Goal: Transaction & Acquisition: Purchase product/service

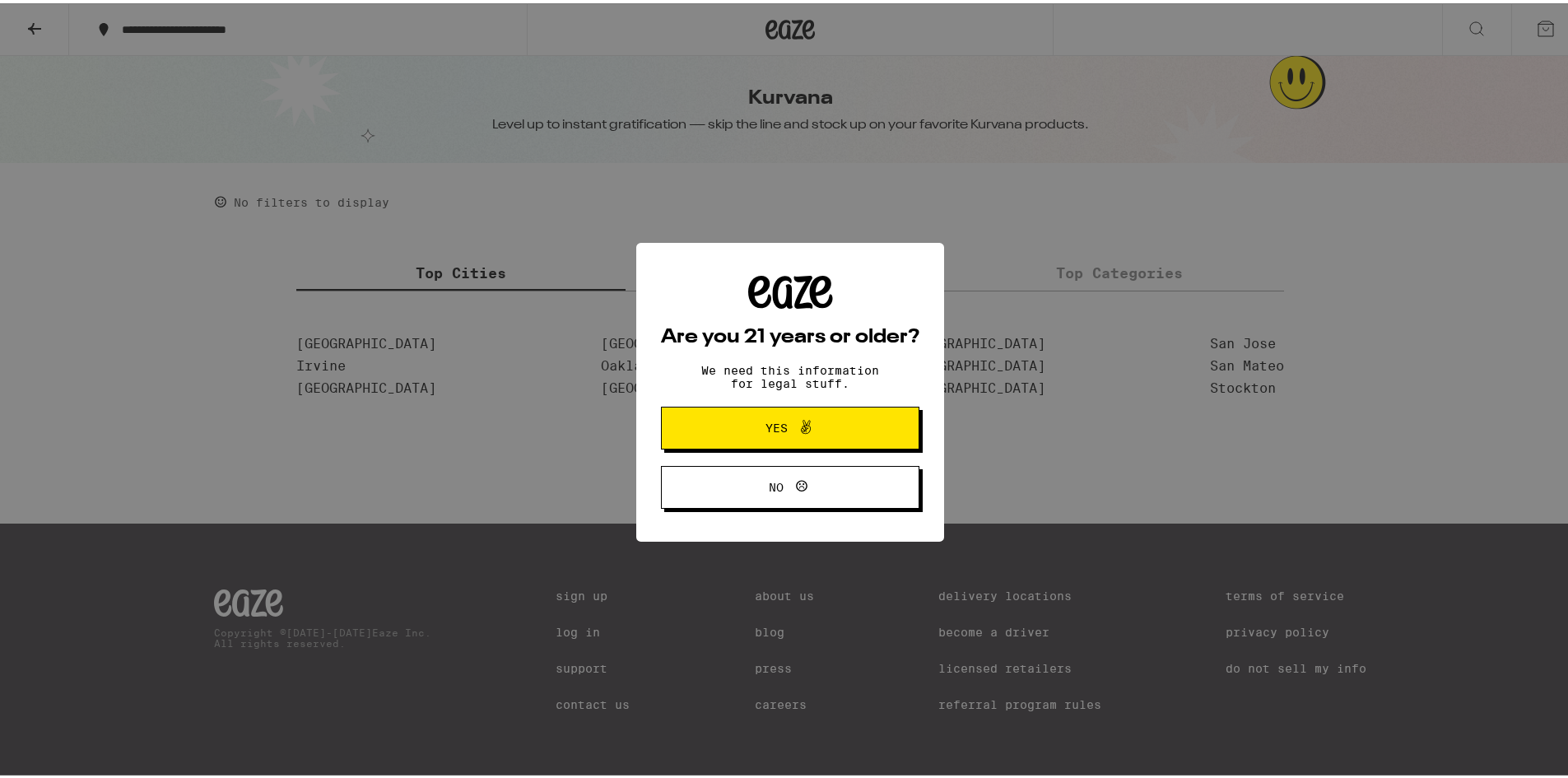
click at [716, 430] on button "Yes" at bounding box center [791, 424] width 258 height 42
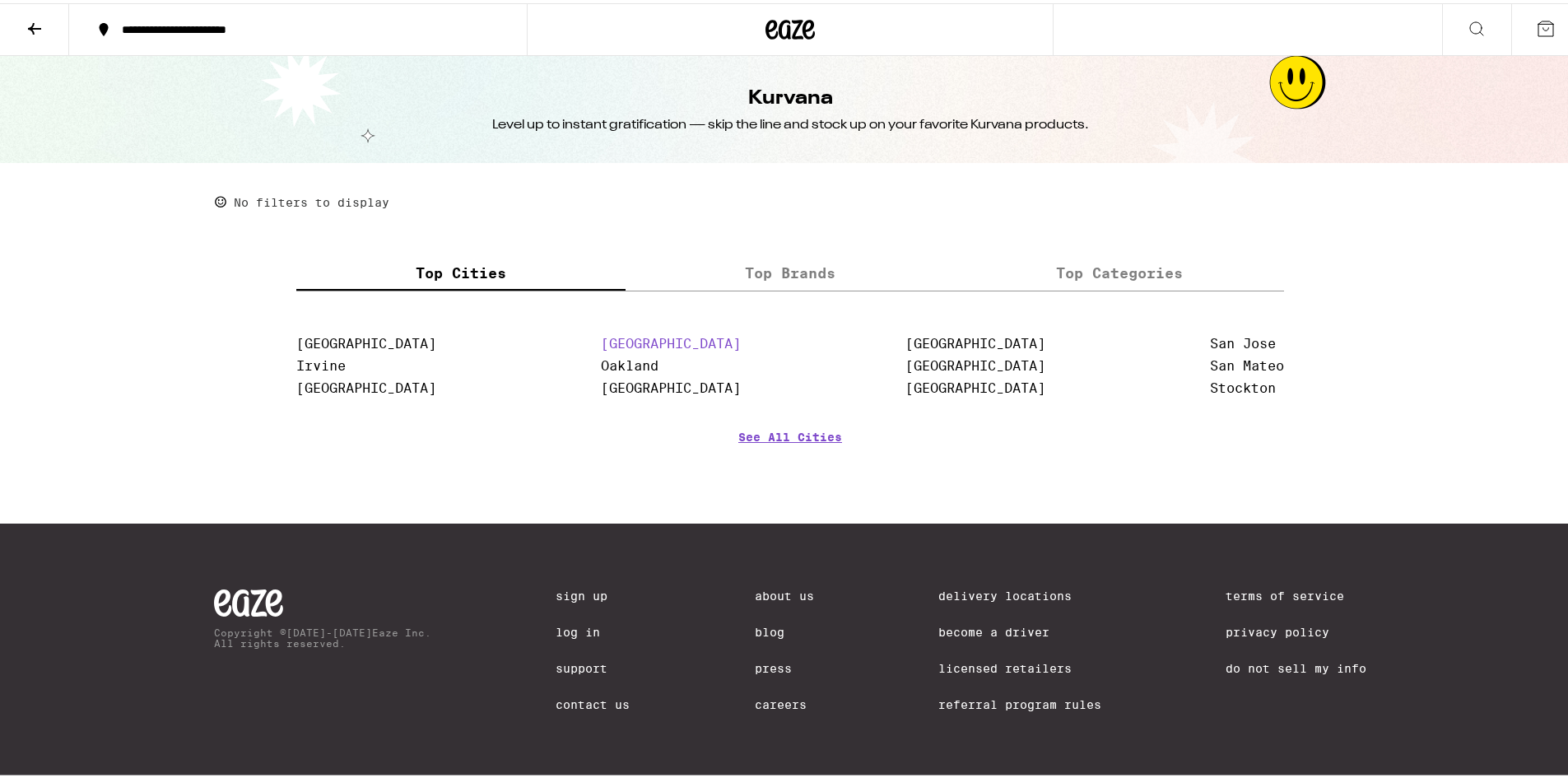
click at [616, 335] on link "[GEOGRAPHIC_DATA]" at bounding box center [670, 340] width 140 height 15
